Goal: Communication & Community: Answer question/provide support

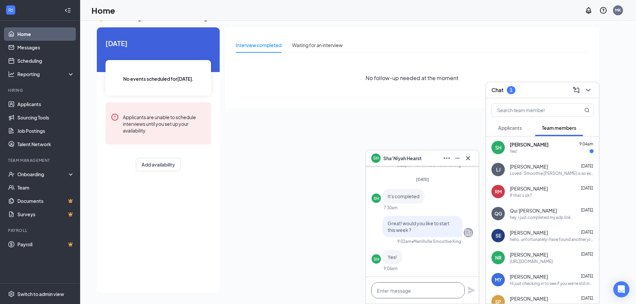
click at [391, 286] on textarea at bounding box center [417, 290] width 93 height 16
type textarea "o"
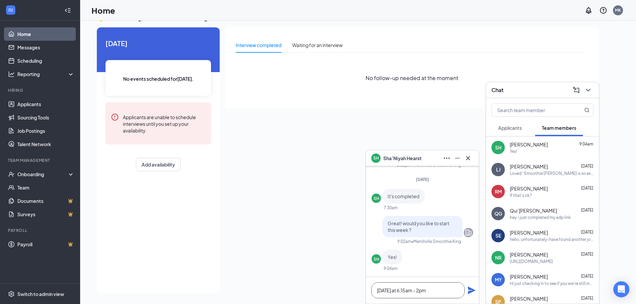
click at [401, 289] on textarea "[DATE] at 6;15am - 2pm" at bounding box center [417, 290] width 93 height 16
type textarea "[DATE] at 6:15am - 2pm"
click at [472, 290] on icon "Plane" at bounding box center [470, 290] width 7 height 7
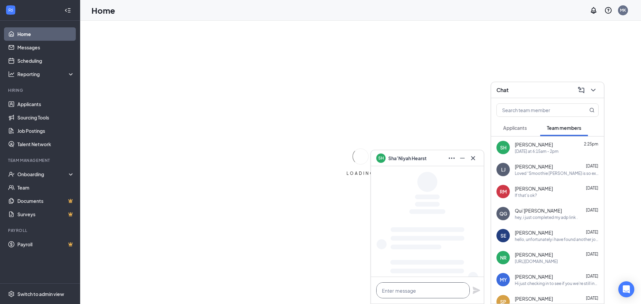
click at [407, 290] on textarea at bounding box center [422, 290] width 93 height 16
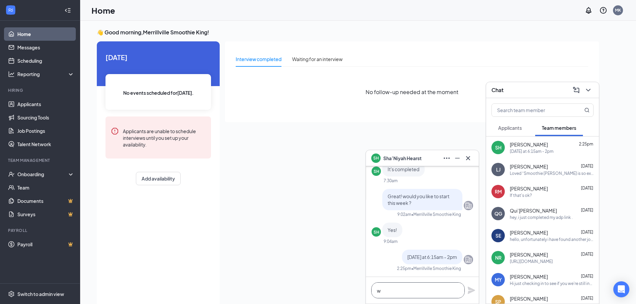
scroll to position [0, 0]
click at [414, 292] on textarea "what size shirt do ou need" at bounding box center [417, 290] width 93 height 16
click at [413, 292] on textarea "what size shirt doy ou need" at bounding box center [417, 290] width 93 height 16
click at [418, 292] on textarea "what size shirt do y ou need" at bounding box center [417, 290] width 93 height 16
type textarea "what size shirt do you need"
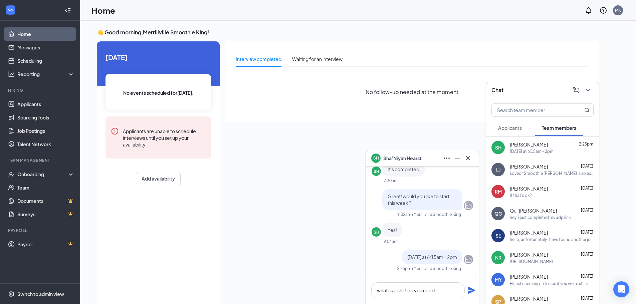
click at [480, 294] on div "Interview completed Waiting for an interview No follow-up needed at the moment" at bounding box center [412, 171] width 374 height 261
click at [472, 287] on icon "Plane" at bounding box center [471, 290] width 8 height 8
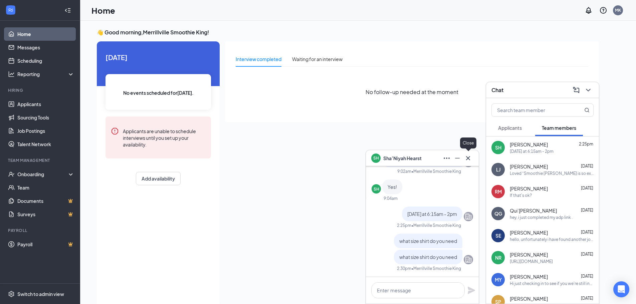
click at [471, 156] on icon "Cross" at bounding box center [468, 158] width 8 height 8
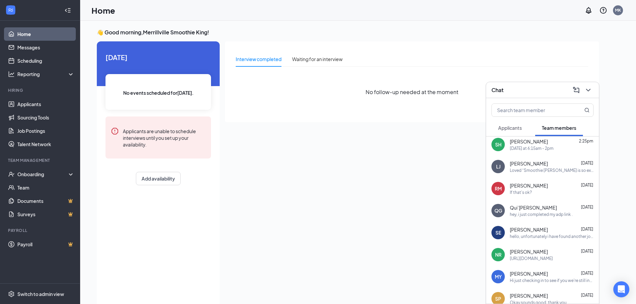
scroll to position [0, 0]
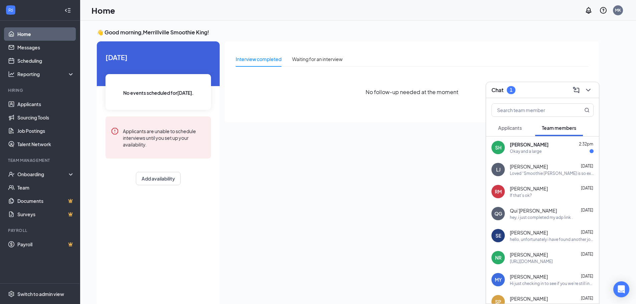
click at [517, 144] on span "[PERSON_NAME]" at bounding box center [528, 144] width 39 height 7
